Goal: Find specific page/section: Find specific page/section

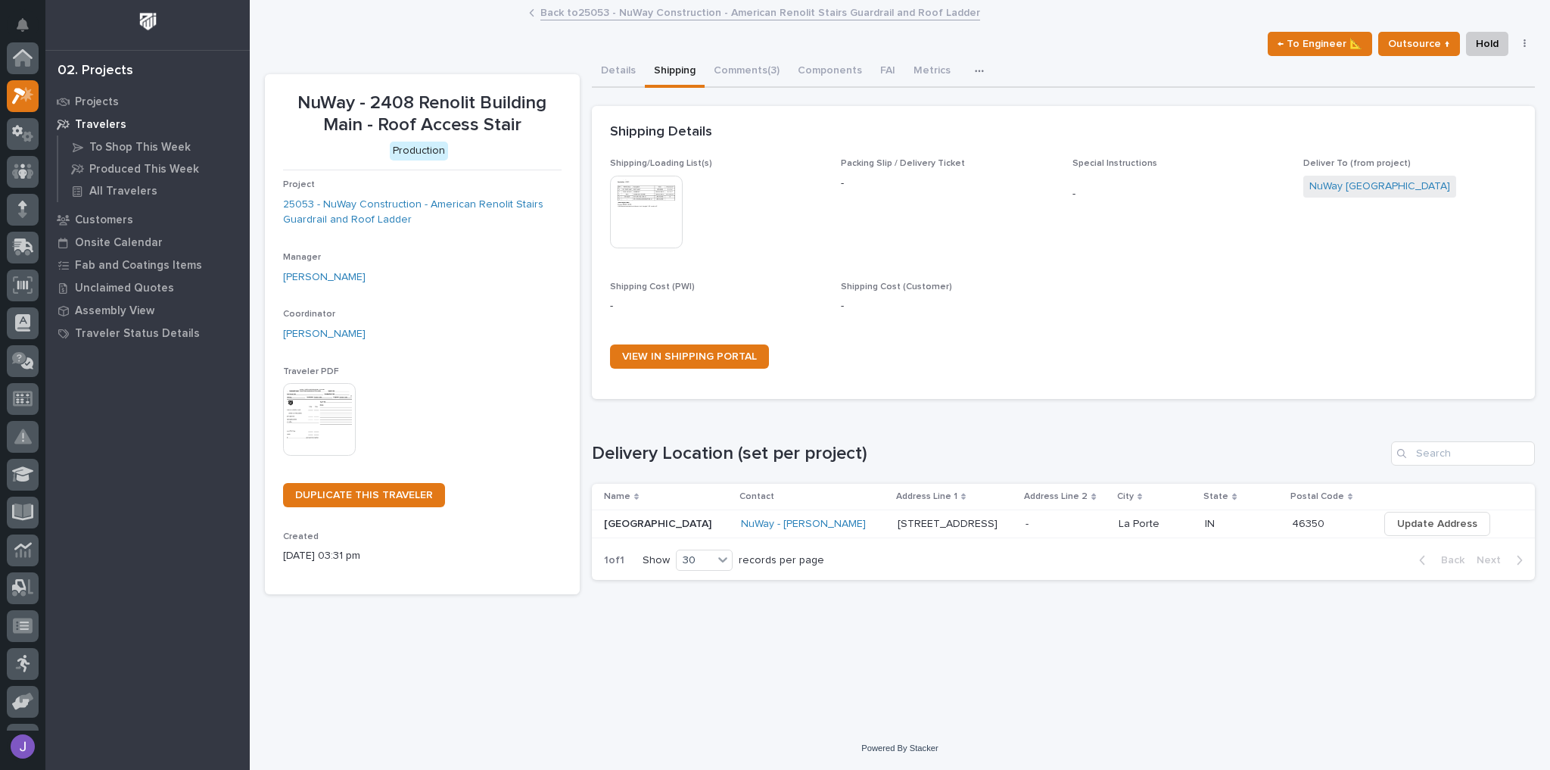
scroll to position [41, 0]
click at [27, 394] on icon at bounding box center [22, 395] width 17 height 15
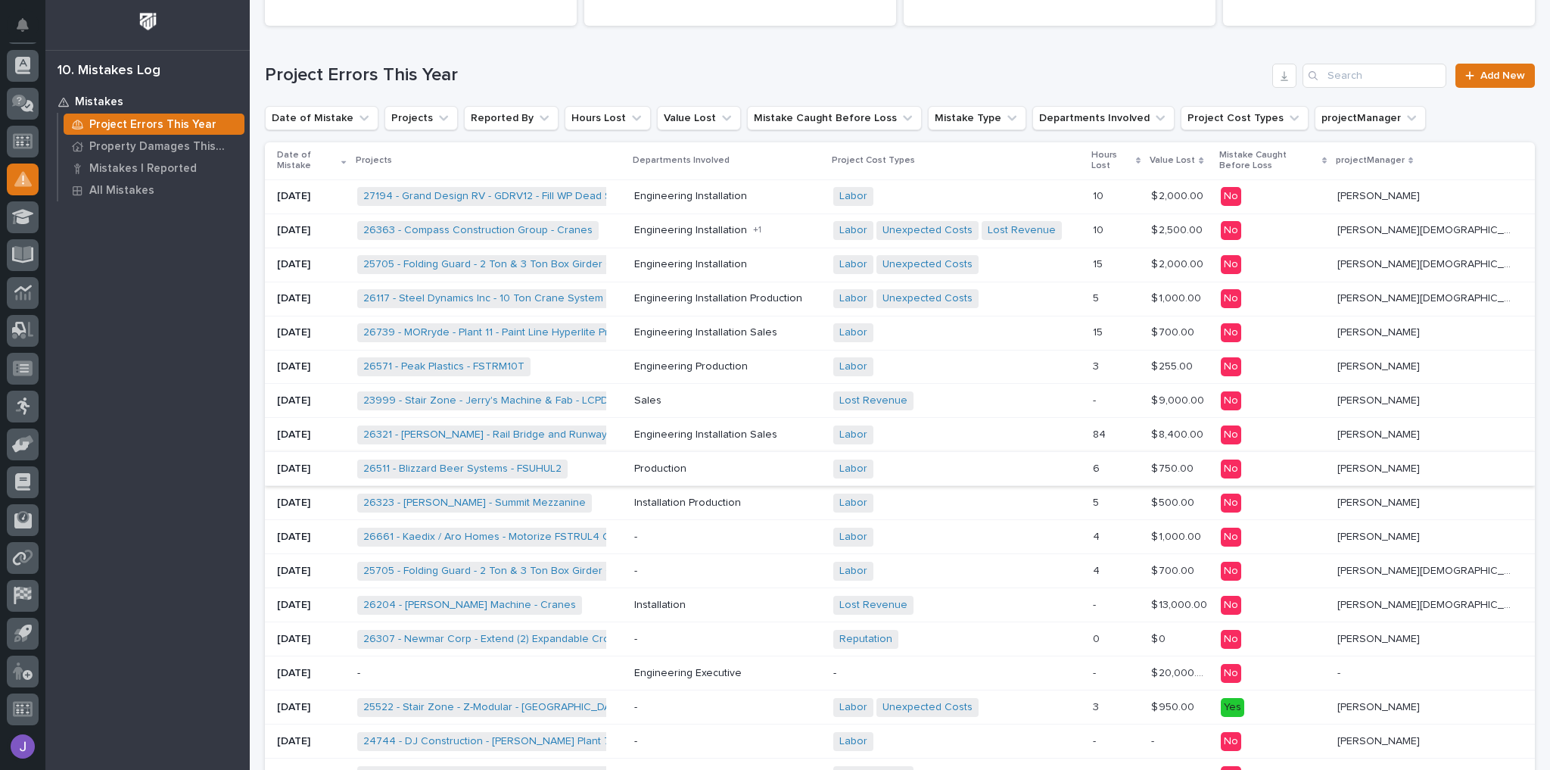
scroll to position [182, 0]
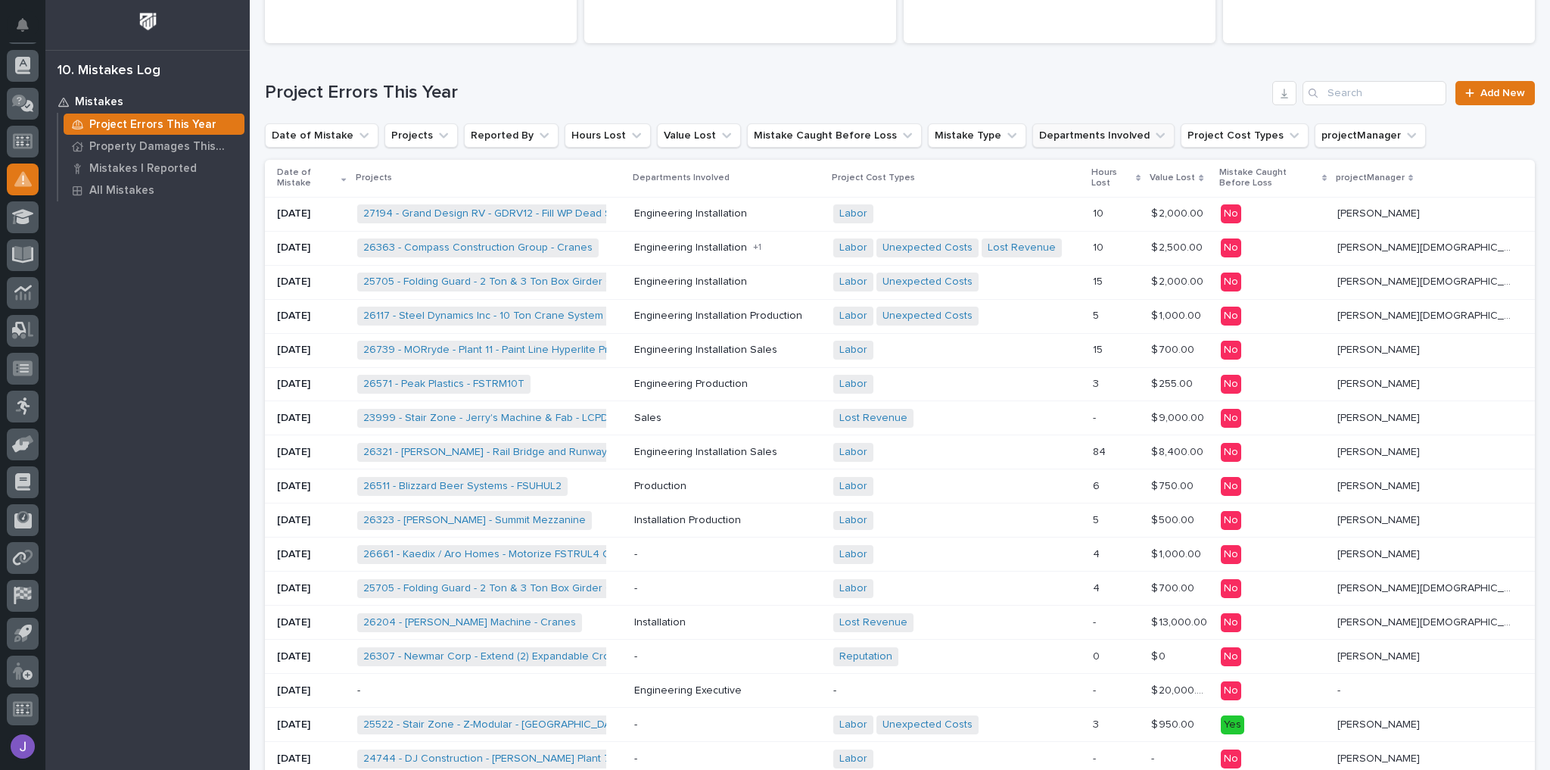
click at [1033, 134] on button "Departments Involved" at bounding box center [1104, 135] width 142 height 24
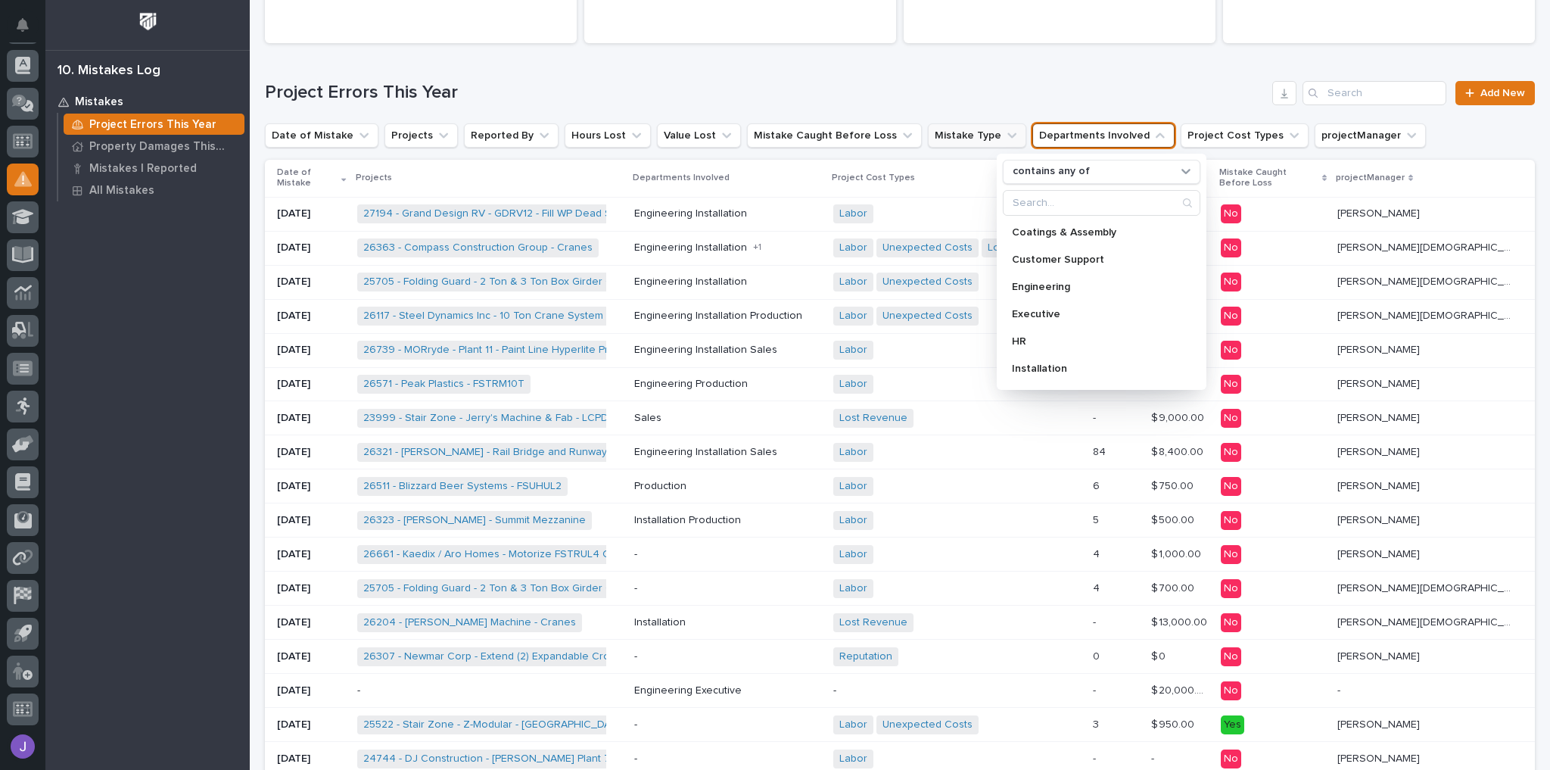
click at [1008, 134] on icon "Mistake Type" at bounding box center [1012, 134] width 9 height 5
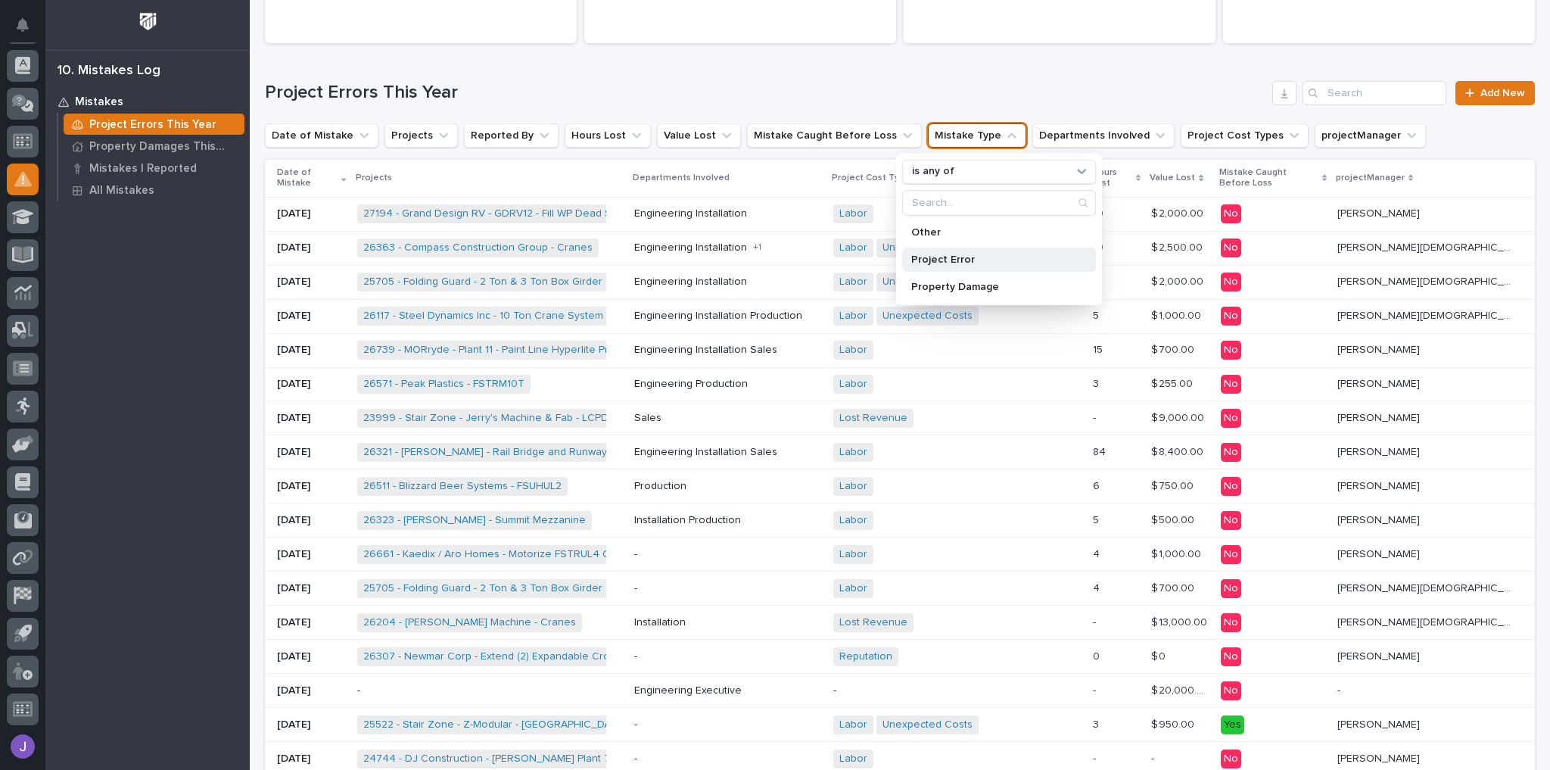
click at [996, 256] on p "Project Error" at bounding box center [992, 259] width 160 height 11
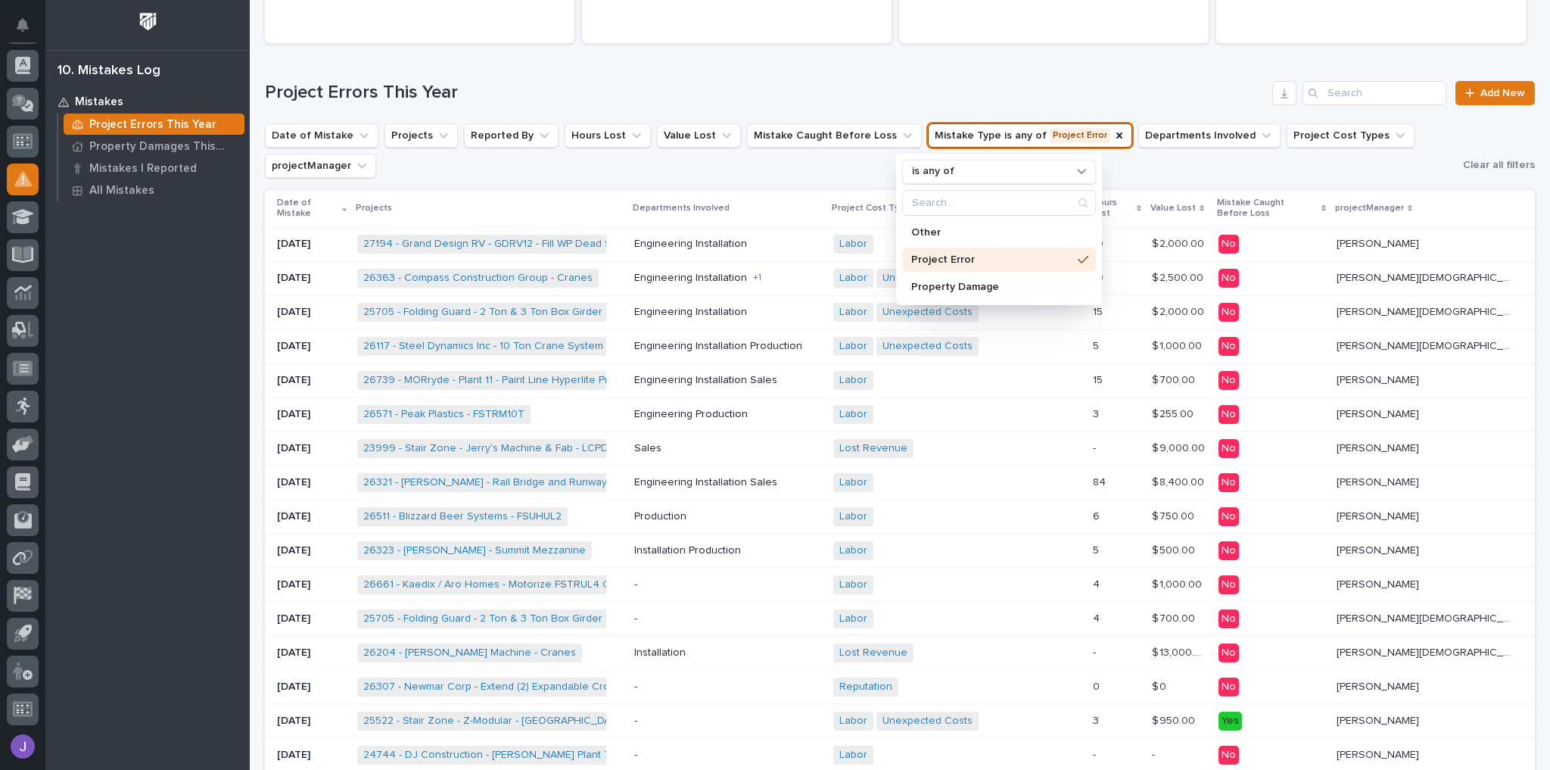
click at [760, 90] on h1 "Project Errors This Year" at bounding box center [766, 93] width 1002 height 22
